Goal: Information Seeking & Learning: Check status

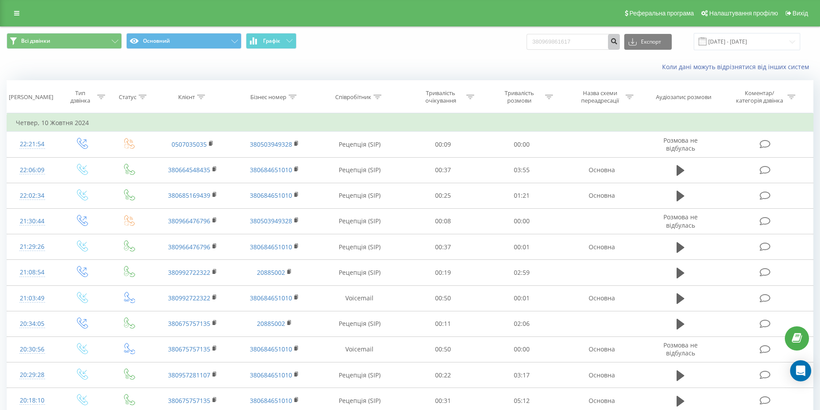
type input "380969861617"
click at [617, 40] on button "submit" at bounding box center [614, 42] width 12 height 16
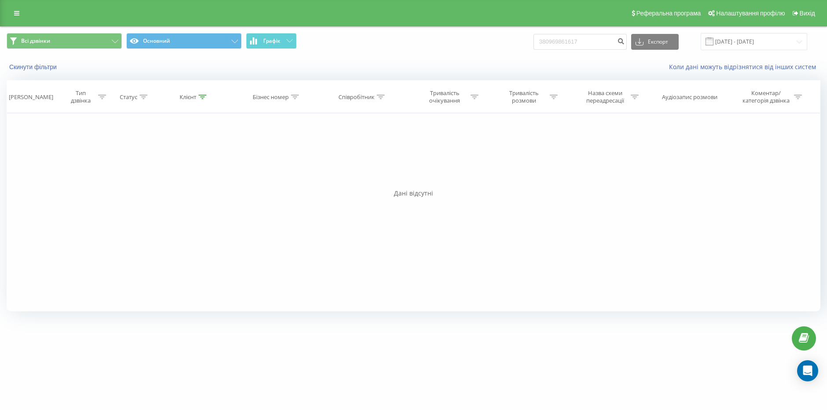
click at [636, 44] on div "380969861617 Експорт .csv .xls .xlsx [DATE] - [DATE]" at bounding box center [670, 41] width 274 height 17
click at [626, 43] on button "submit" at bounding box center [621, 42] width 12 height 16
click at [18, 12] on icon at bounding box center [16, 13] width 5 height 6
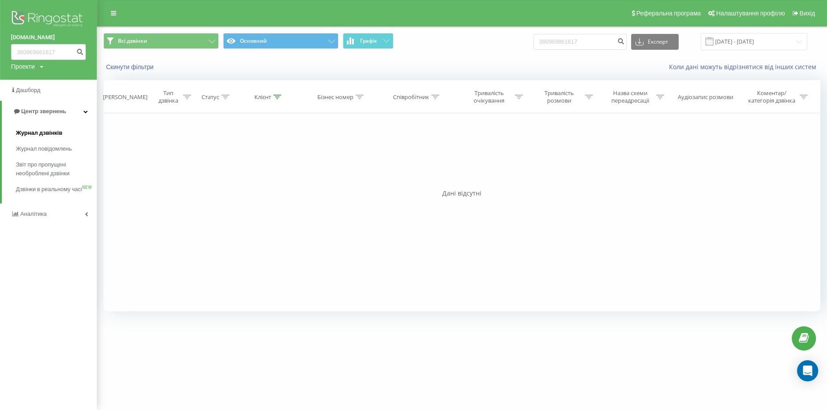
click at [60, 135] on span "Журнал дзвінків" at bounding box center [39, 132] width 47 height 9
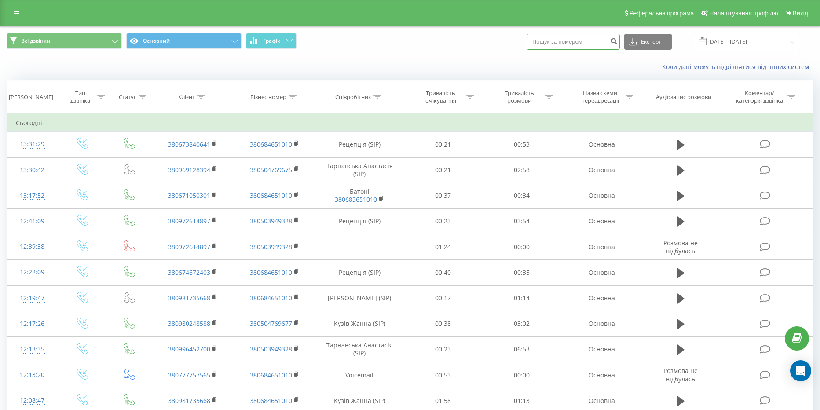
paste input "380969861617"
type input "380969861617"
click at [618, 41] on icon "submit" at bounding box center [613, 39] width 7 height 5
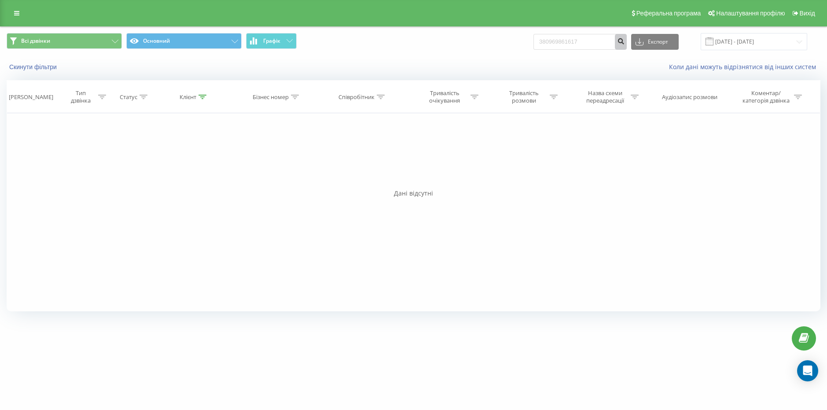
drag, startPoint x: 624, startPoint y: 44, endPoint x: 615, endPoint y: 44, distance: 9.3
click at [615, 44] on form "380969861617" at bounding box center [579, 42] width 93 height 16
drag, startPoint x: 609, startPoint y: 43, endPoint x: 537, endPoint y: 42, distance: 71.7
click at [537, 42] on div "Всі дзвінки Основний Графік 380969861617 Експорт .csv .xls .xlsx 20.06.2025 - 2…" at bounding box center [413, 41] width 813 height 17
click at [614, 35] on input "380969861617" at bounding box center [579, 42] width 93 height 16
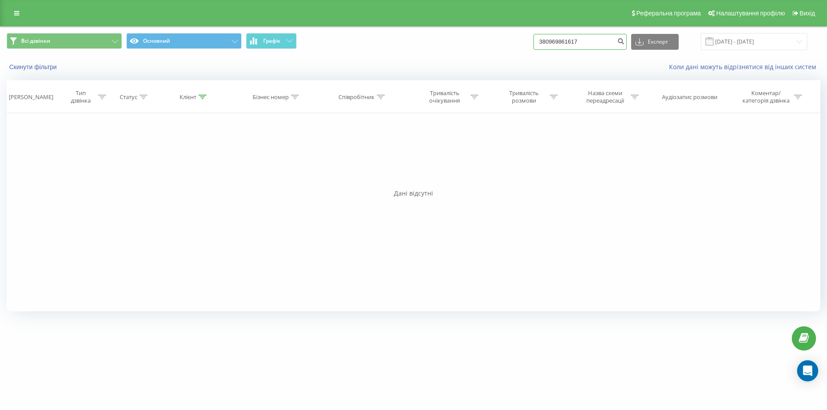
click at [612, 35] on input "380969861617" at bounding box center [579, 42] width 93 height 16
paste input "72475654"
type input "380972475654"
click at [624, 43] on icon "submit" at bounding box center [620, 39] width 7 height 5
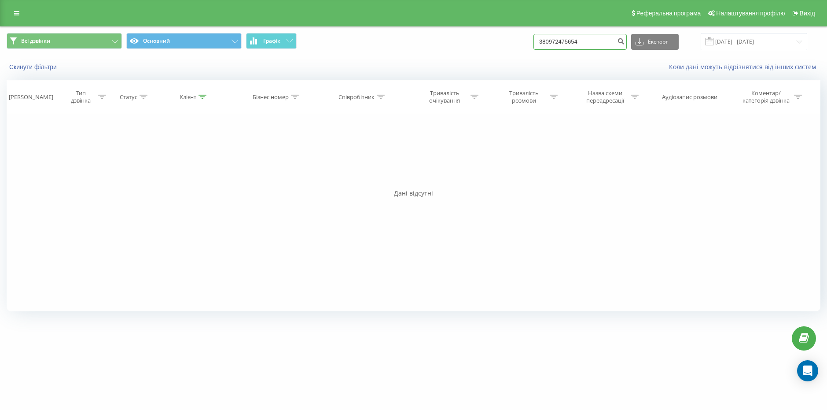
click at [608, 37] on input "380972475654" at bounding box center [579, 42] width 93 height 16
click at [624, 39] on icon "submit" at bounding box center [620, 39] width 7 height 5
drag, startPoint x: 12, startPoint y: 15, endPoint x: 15, endPoint y: 24, distance: 9.5
click at [13, 15] on link at bounding box center [17, 13] width 16 height 12
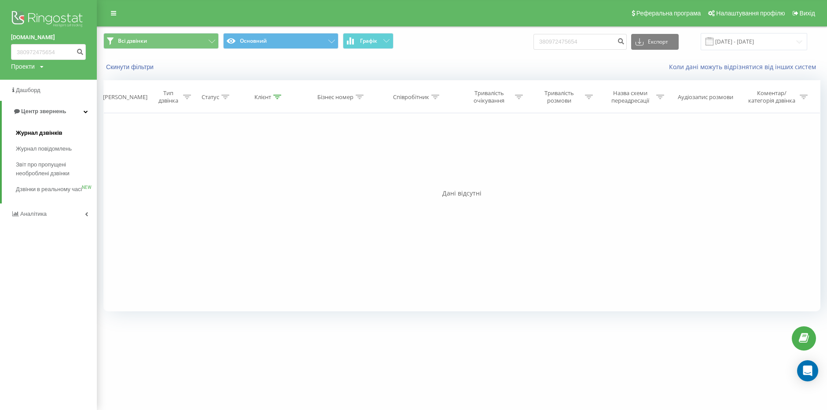
click at [33, 133] on span "Журнал дзвінків" at bounding box center [39, 132] width 47 height 9
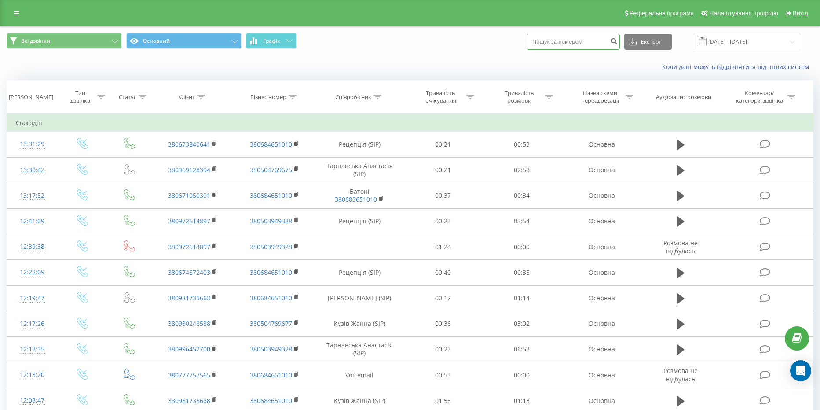
click at [582, 45] on input at bounding box center [573, 42] width 93 height 16
paste input "380972475654"
type input "380972475654"
click at [620, 46] on button "submit" at bounding box center [614, 42] width 12 height 16
